Goal: Task Accomplishment & Management: Complete application form

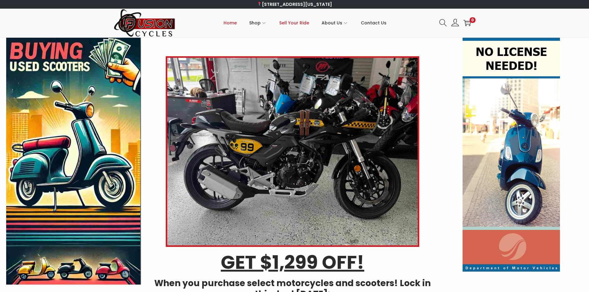
click at [295, 24] on span "Sell Your Ride" at bounding box center [294, 22] width 30 height 15
